Goal: Browse casually

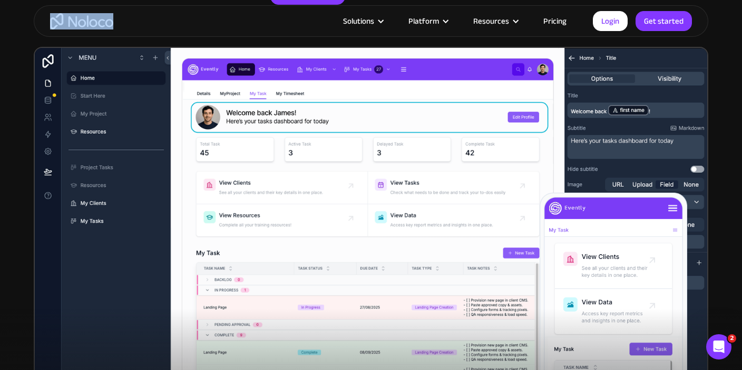
drag, startPoint x: 128, startPoint y: 19, endPoint x: 52, endPoint y: 19, distance: 76.4
click at [52, 19] on div "Solutions Use Cases Business Types Project Management Keep track of customers, …" at bounding box center [371, 21] width 674 height 32
copy img "home"
